Goal: Transaction & Acquisition: Purchase product/service

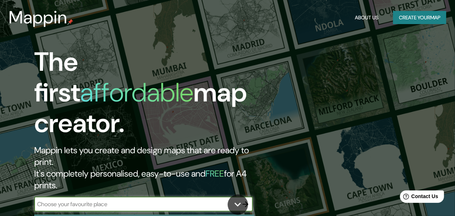
type input "h"
type input "p"
type input "[GEOGRAPHIC_DATA]"
click at [244, 200] on icon "button" at bounding box center [245, 204] width 9 height 9
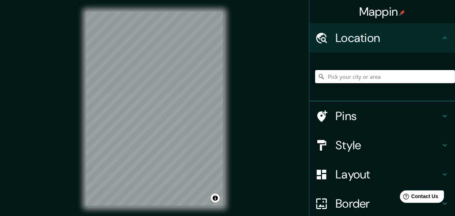
click at [368, 79] on input "Pick your city or area" at bounding box center [385, 76] width 140 height 13
type input "[GEOGRAPHIC_DATA], [GEOGRAPHIC_DATA]"
click at [360, 142] on h4 "Style" at bounding box center [387, 145] width 105 height 15
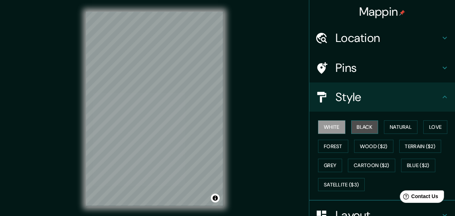
click at [367, 128] on button "Black" at bounding box center [364, 126] width 27 height 13
click at [214, 158] on div at bounding box center [217, 158] width 6 height 6
click at [215, 159] on div at bounding box center [218, 157] width 6 height 6
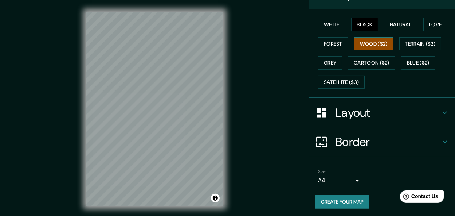
scroll to position [13, 0]
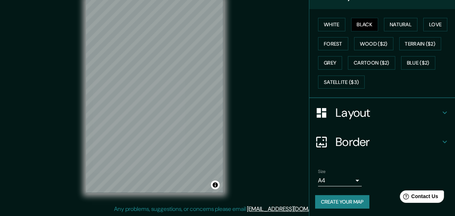
click at [351, 180] on body "Mappin Location [GEOGRAPHIC_DATA][PERSON_NAME], [GEOGRAPHIC_DATA] [GEOGRAPHIC_D…" at bounding box center [227, 95] width 455 height 216
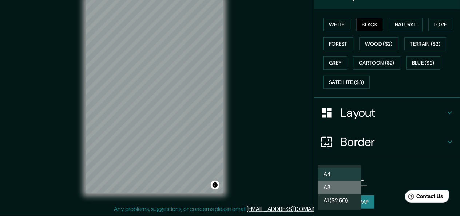
click at [351, 187] on li "A3" at bounding box center [340, 187] width 44 height 13
click at [338, 180] on body "Mappin Location [GEOGRAPHIC_DATA][PERSON_NAME], [GEOGRAPHIC_DATA] [GEOGRAPHIC_D…" at bounding box center [230, 95] width 460 height 216
click at [339, 174] on li "A4" at bounding box center [340, 174] width 44 height 13
type input "single"
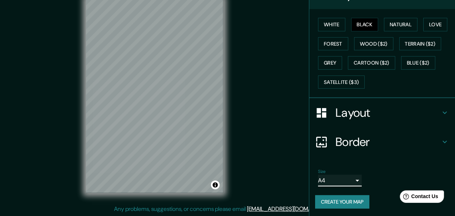
scroll to position [0, 0]
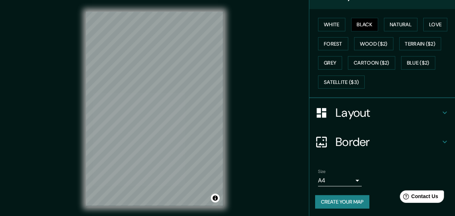
click at [48, 130] on div "Mappin Location [GEOGRAPHIC_DATA][PERSON_NAME], [GEOGRAPHIC_DATA] [GEOGRAPHIC_D…" at bounding box center [227, 114] width 455 height 229
drag, startPoint x: 55, startPoint y: 129, endPoint x: 79, endPoint y: 138, distance: 25.7
click at [79, 138] on div "Mappin Location [GEOGRAPHIC_DATA][PERSON_NAME], [GEOGRAPHIC_DATA] [GEOGRAPHIC_D…" at bounding box center [227, 114] width 455 height 229
